Goal: Entertainment & Leisure: Consume media (video, audio)

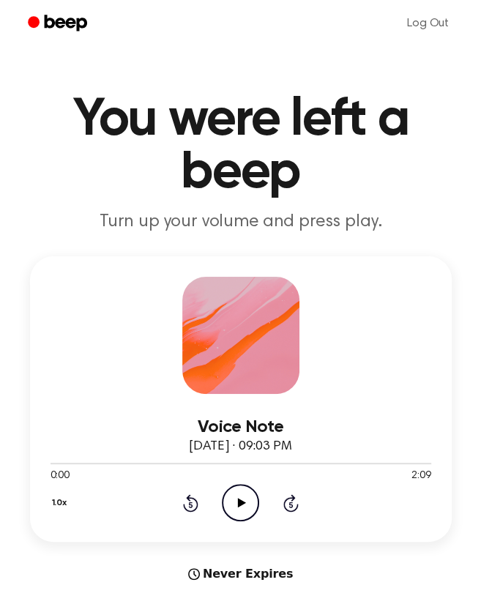
click at [241, 511] on icon "Play Audio" at bounding box center [240, 502] width 37 height 37
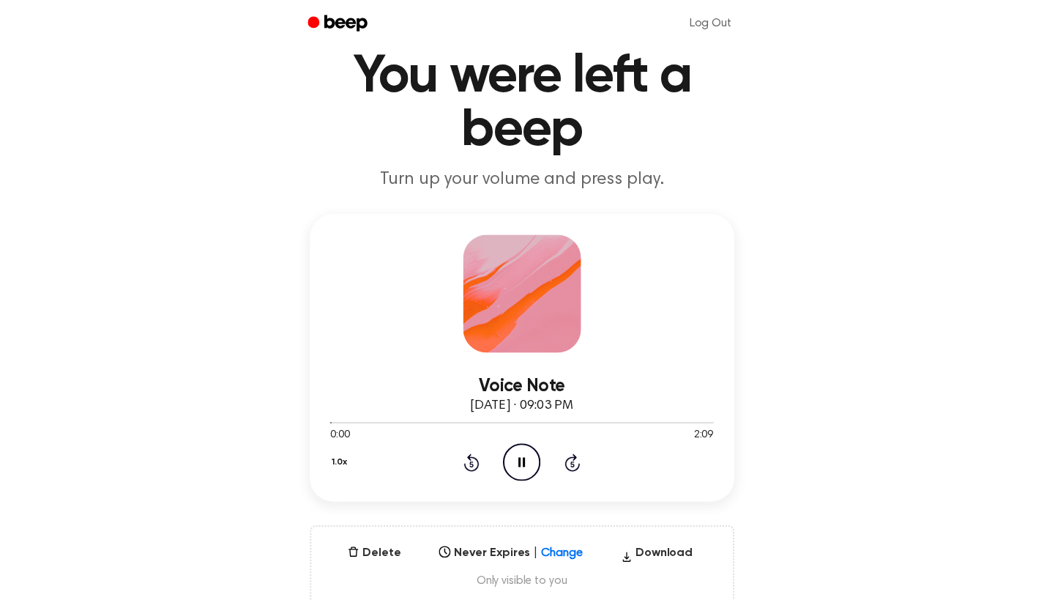
scroll to position [146, 0]
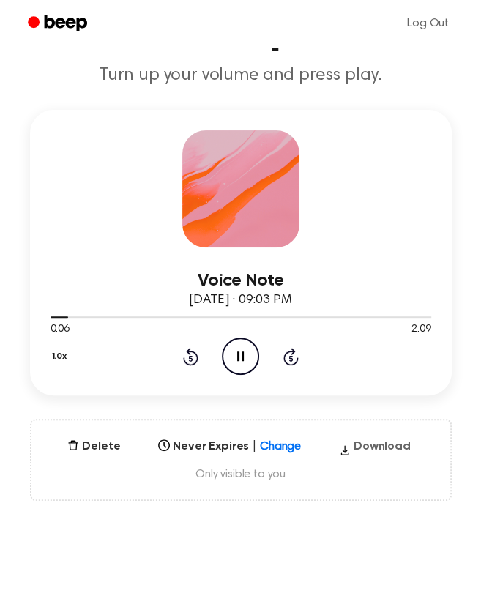
click at [398, 450] on button "Download" at bounding box center [374, 449] width 83 height 23
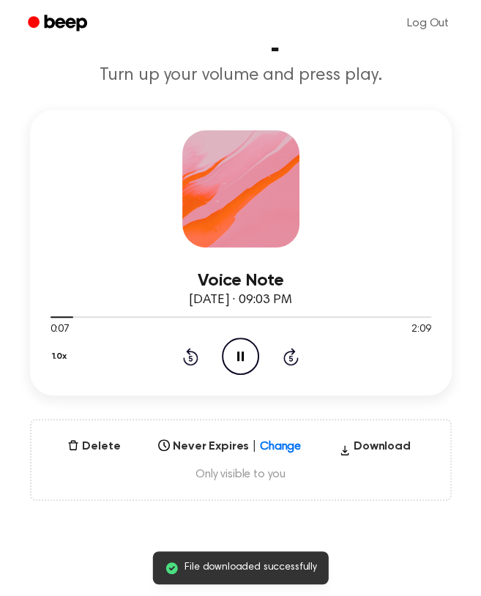
click at [248, 358] on icon "Pause Audio" at bounding box center [240, 356] width 37 height 37
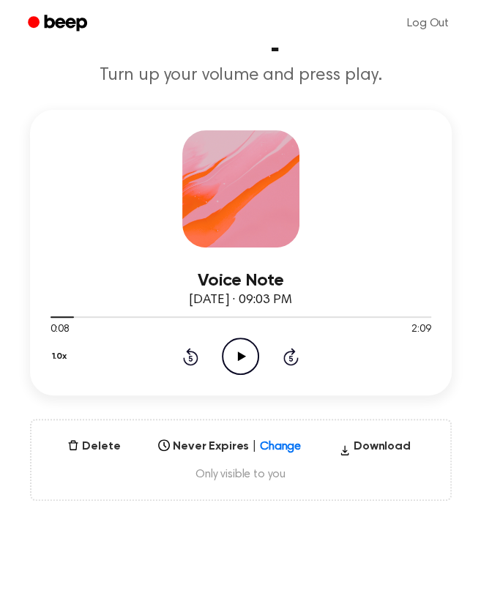
click at [376, 58] on header "You were left a beep Turn up your volume and press play." at bounding box center [241, 16] width 446 height 139
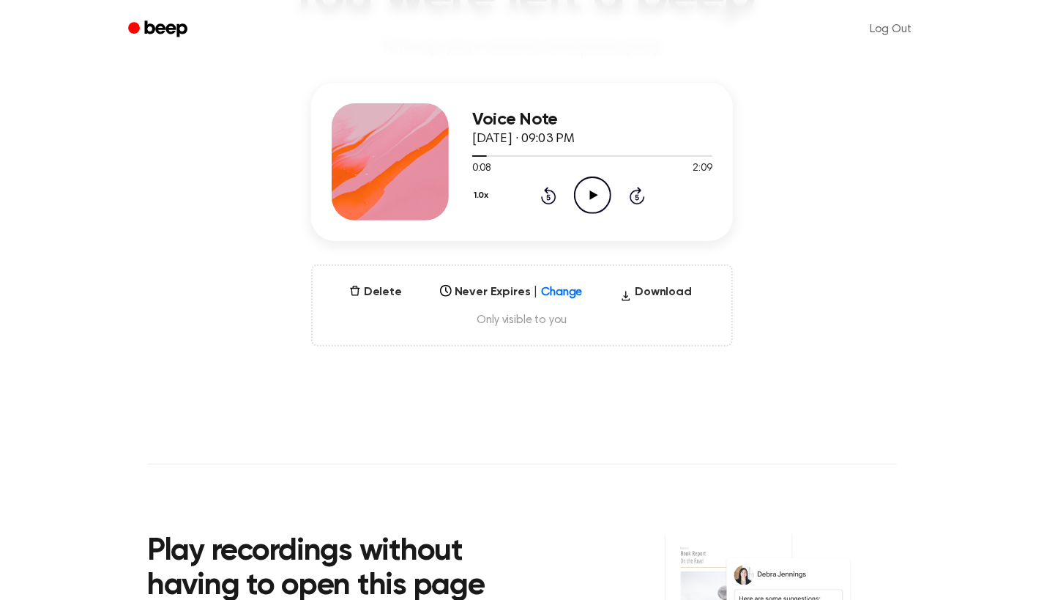
drag, startPoint x: 286, startPoint y: 1, endPoint x: 335, endPoint y: 375, distance: 377.3
click at [335, 375] on main "You were left a beep Turn up your volume and press play. Voice Note [DATE] · 09…" at bounding box center [522, 324] width 1044 height 940
click at [491, 199] on icon "Rewind 5 seconds" at bounding box center [548, 195] width 16 height 19
click at [491, 198] on icon "Rewind 5 seconds" at bounding box center [548, 195] width 16 height 19
click at [491, 196] on icon "Play Audio" at bounding box center [592, 194] width 37 height 37
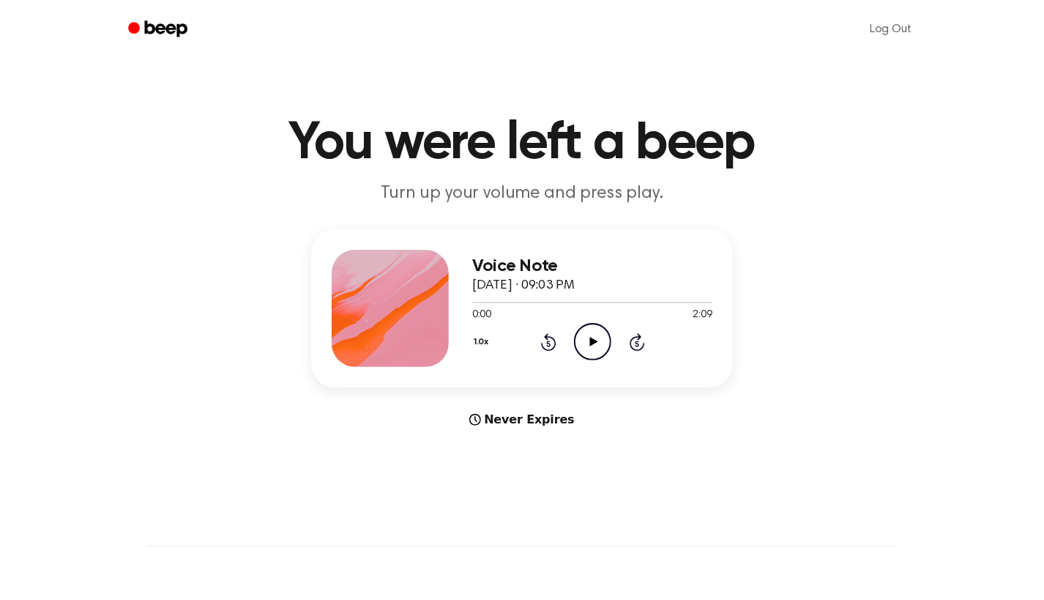
click at [583, 331] on icon "Play Audio" at bounding box center [592, 341] width 37 height 37
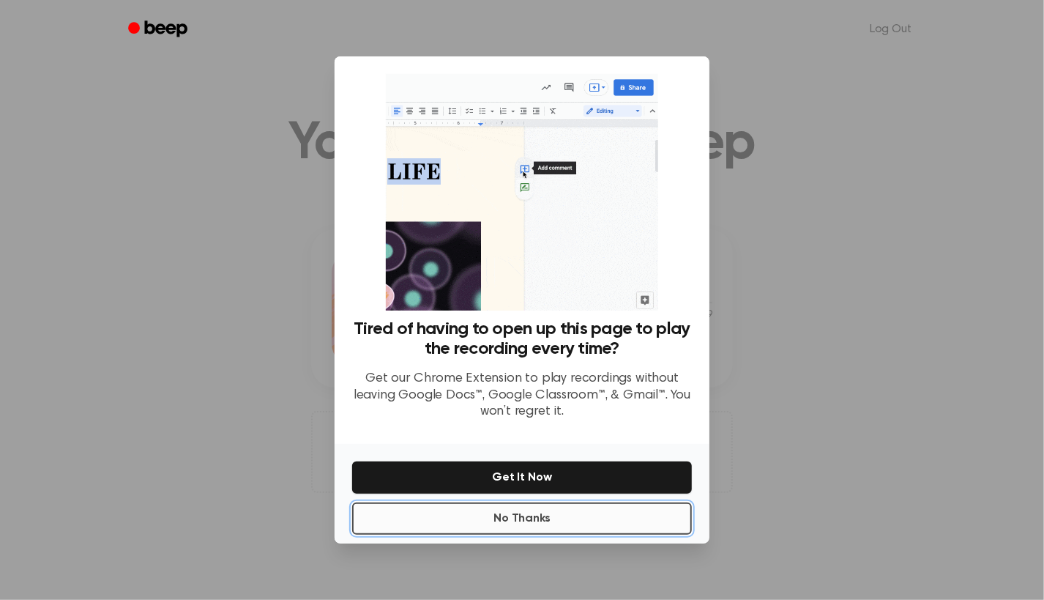
click at [601, 521] on button "No Thanks" at bounding box center [522, 518] width 340 height 32
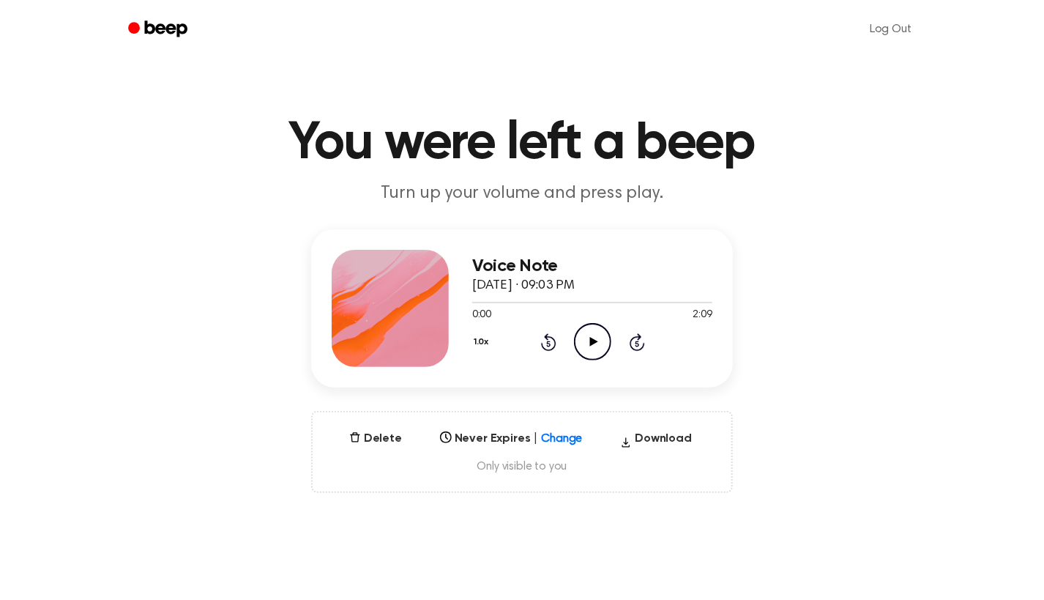
click at [593, 342] on icon at bounding box center [593, 342] width 8 height 10
click at [677, 300] on div at bounding box center [592, 302] width 240 height 12
click at [693, 305] on div at bounding box center [592, 302] width 240 height 12
click at [600, 349] on icon "Pause Audio" at bounding box center [592, 341] width 37 height 37
